Goal: Task Accomplishment & Management: Manage account settings

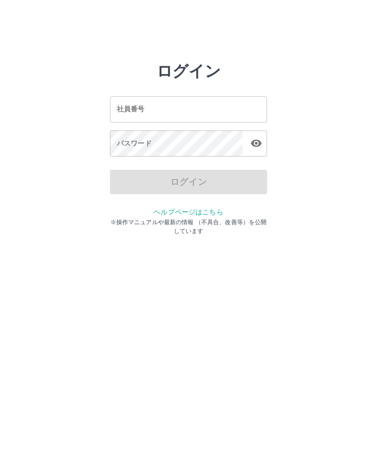
click at [220, 103] on input "社員番号" at bounding box center [188, 109] width 157 height 26
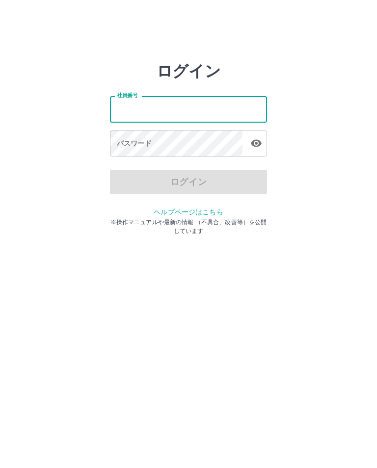
type input "*******"
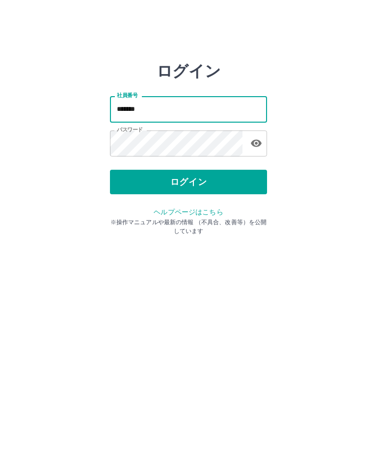
click at [239, 186] on button "ログイン" at bounding box center [188, 182] width 157 height 25
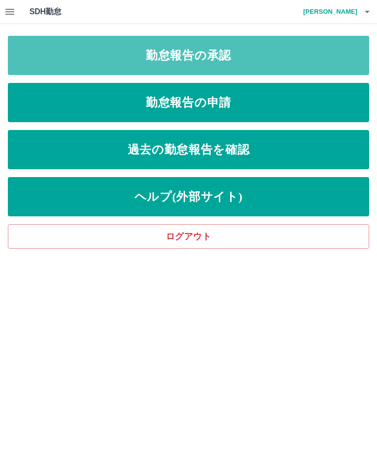
click at [245, 49] on link "勤怠報告の承認" at bounding box center [188, 55] width 361 height 39
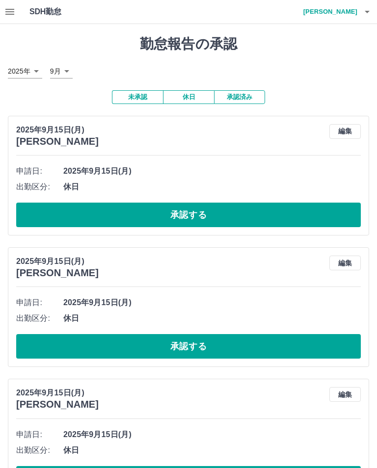
click at [368, 3] on button "button" at bounding box center [367, 12] width 20 height 24
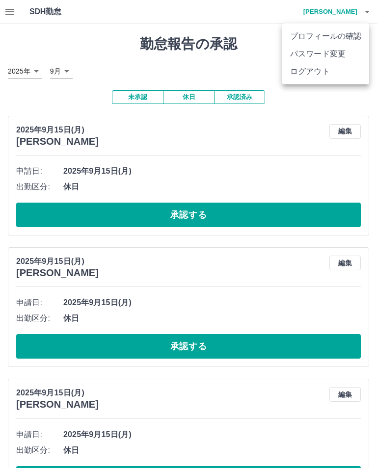
click at [336, 71] on li "ログアウト" at bounding box center [325, 72] width 87 height 18
